Goal: Find specific page/section: Find specific page/section

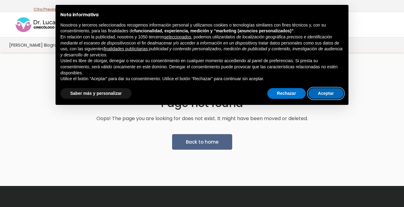
click at [321, 96] on button "Aceptar" at bounding box center [325, 93] width 35 height 11
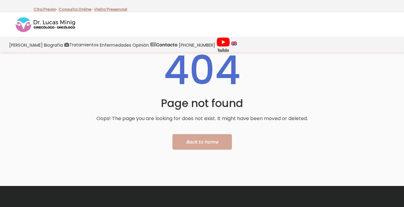
click at [194, 142] on span "Back to home" at bounding box center [202, 142] width 32 height 6
